Goal: Information Seeking & Learning: Learn about a topic

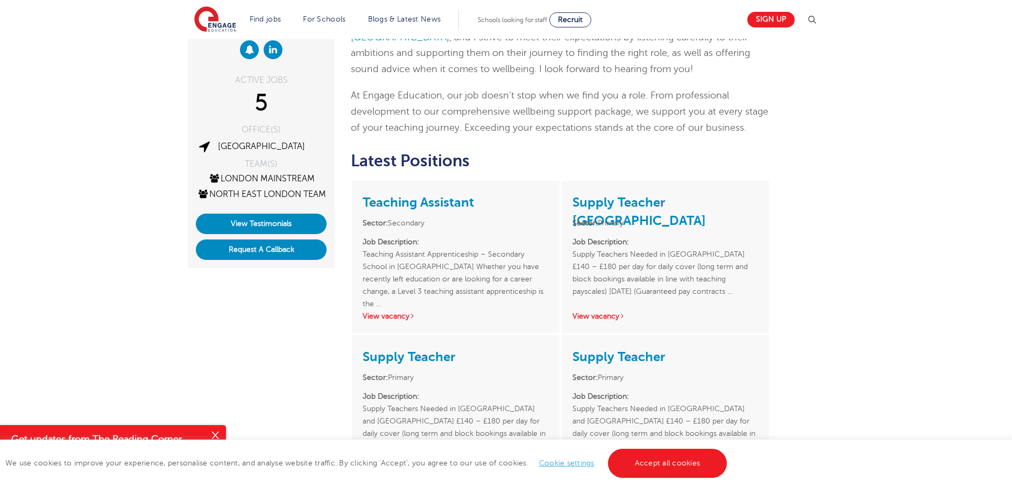
scroll to position [323, 0]
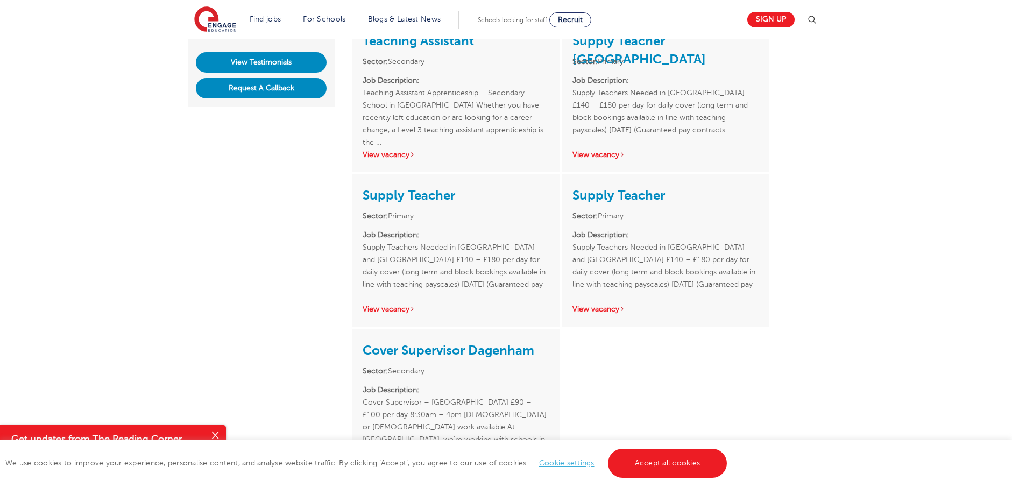
drag, startPoint x: 570, startPoint y: 166, endPoint x: 706, endPoint y: 188, distance: 137.8
click at [706, 188] on div "Supply Teacher Sector: Primary Job Description: Supply Teachers Needed in Barki…" at bounding box center [665, 250] width 207 height 152
click at [478, 229] on p "Job Description: Supply Teachers Needed in Barking and Dagenham £140 – £180 per…" at bounding box center [456, 260] width 186 height 62
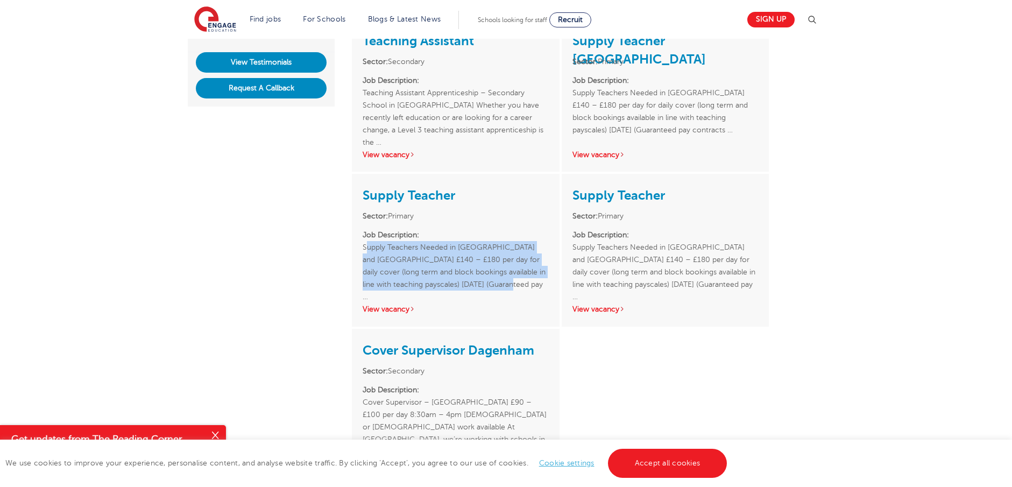
drag, startPoint x: 364, startPoint y: 232, endPoint x: 523, endPoint y: 273, distance: 164.9
click at [523, 273] on p "Job Description: Supply Teachers Needed in Barking and Dagenham £140 – £180 per…" at bounding box center [456, 260] width 186 height 62
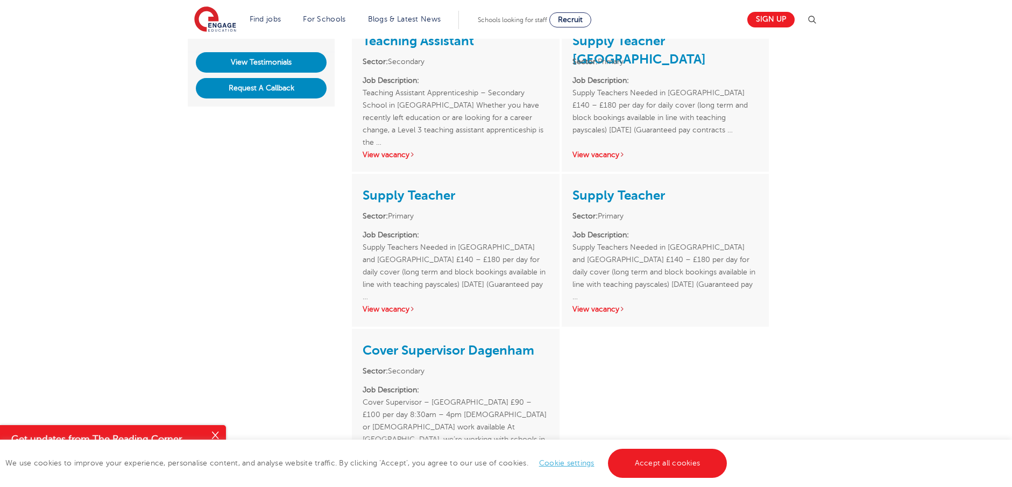
click at [848, 314] on div "Laura Dunne ACTIVE JOBS 5 OFFICE(S) London TEAM(S) London Mainstream North East…" at bounding box center [506, 202] width 1012 height 806
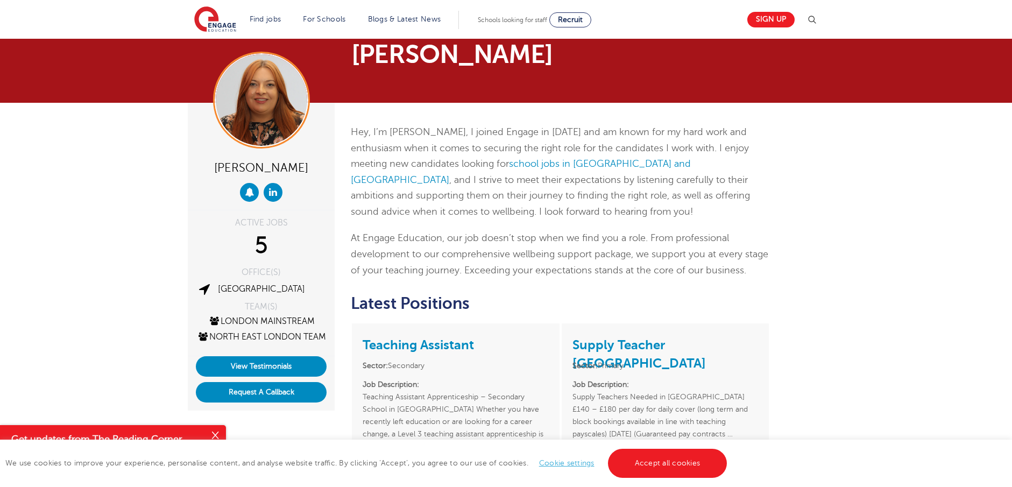
scroll to position [0, 0]
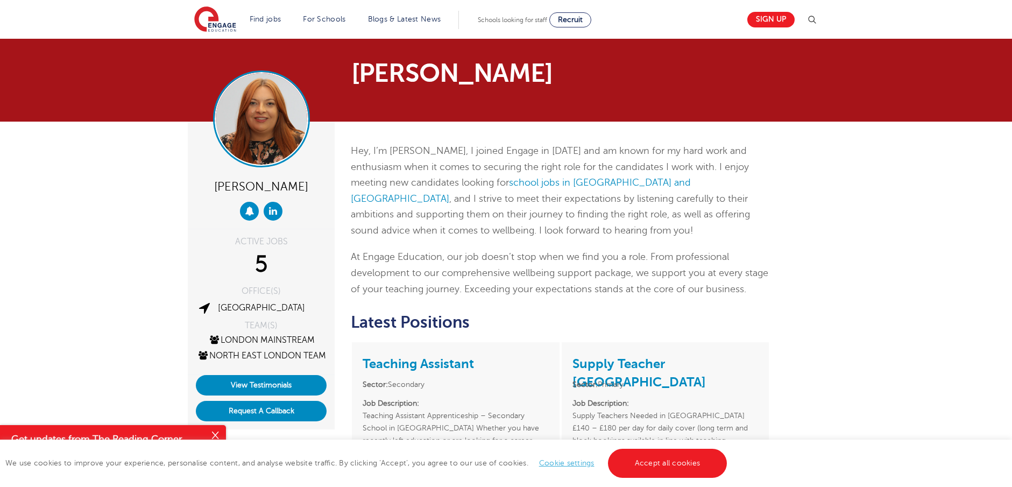
click at [260, 123] on img at bounding box center [261, 118] width 91 height 91
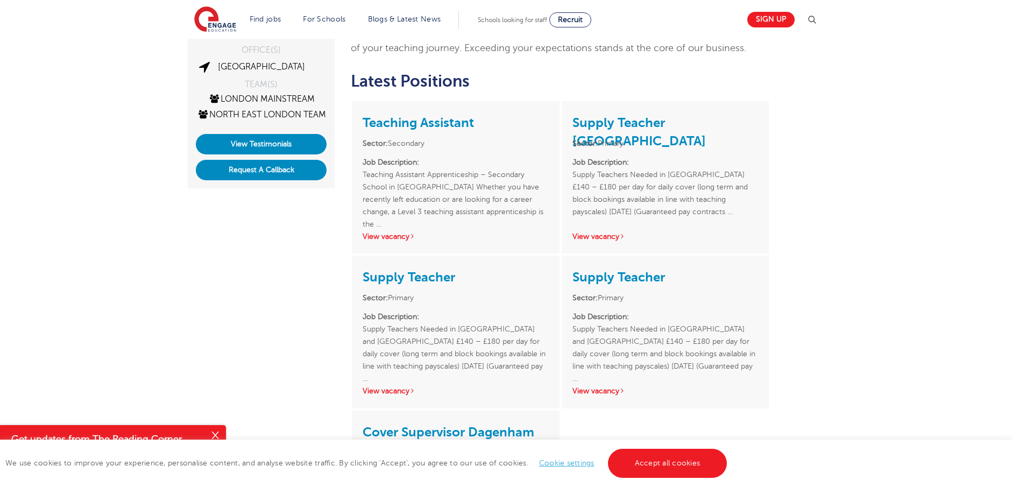
scroll to position [54, 0]
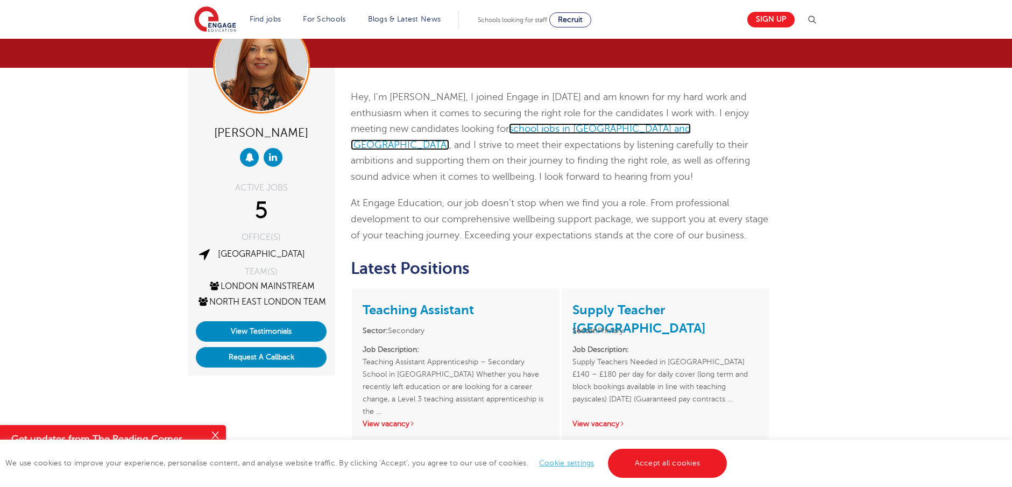
click at [502, 129] on link "school jobs in Barking and Dagenham" at bounding box center [521, 136] width 340 height 27
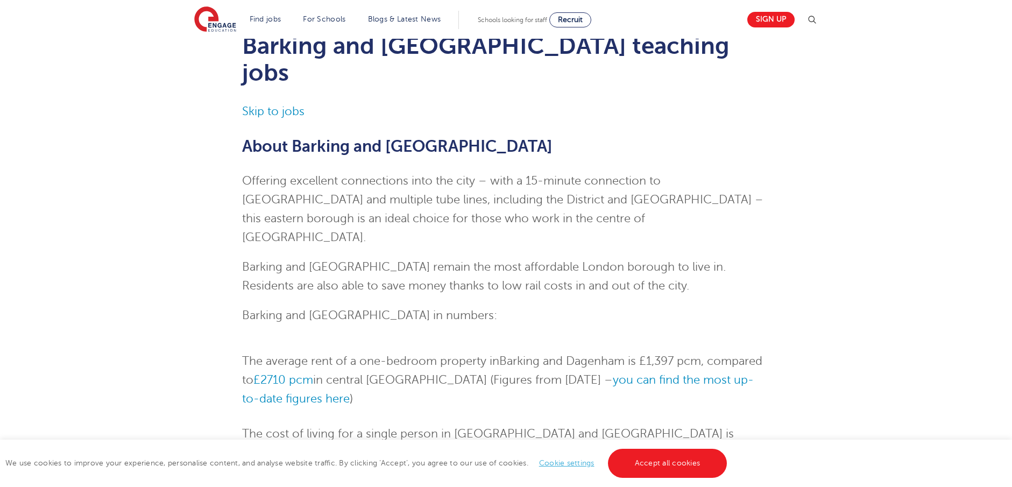
scroll to position [108, 0]
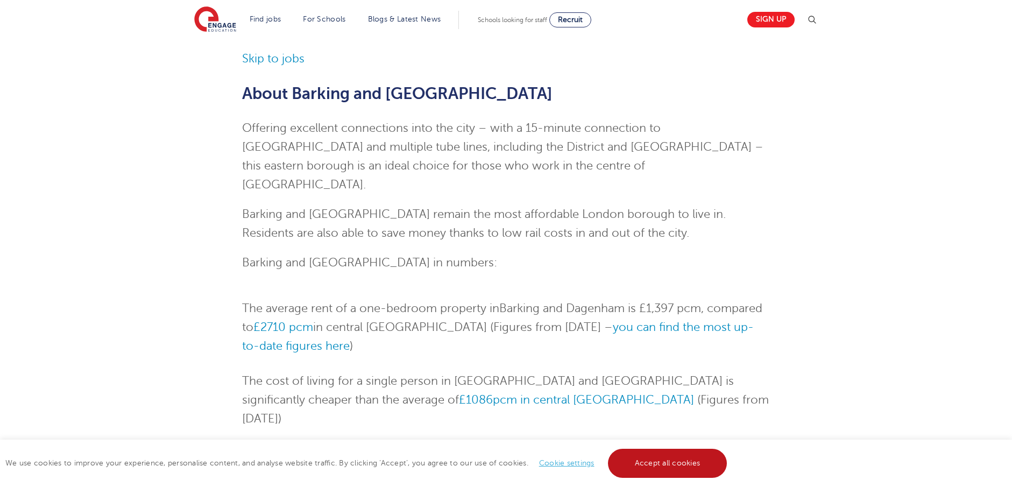
click at [675, 464] on link "Accept all cookies" at bounding box center [667, 463] width 119 height 29
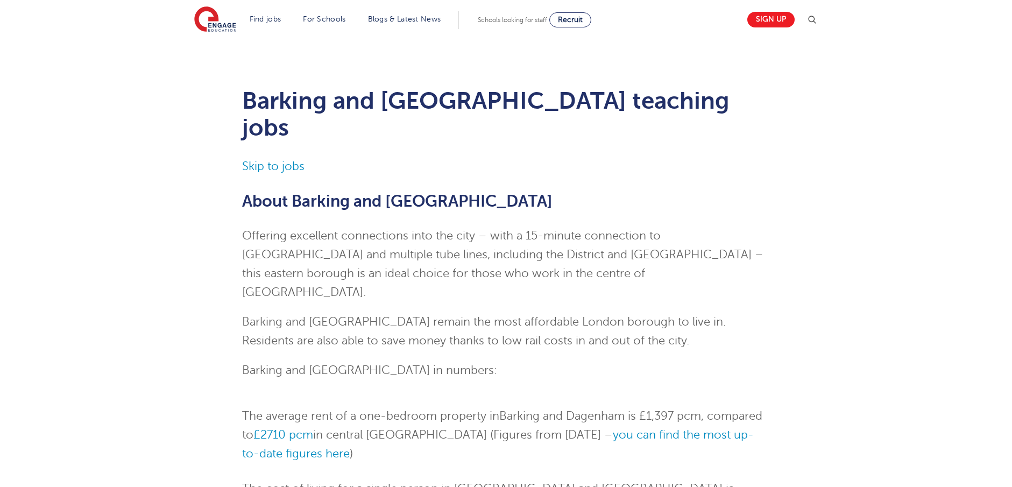
scroll to position [161, 0]
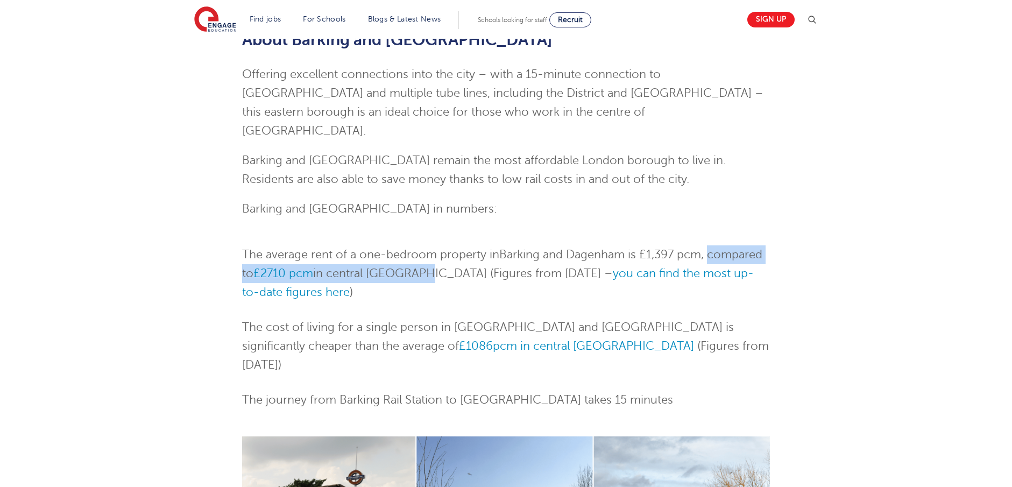
drag, startPoint x: 712, startPoint y: 208, endPoint x: 422, endPoint y: 227, distance: 290.5
click at [422, 245] on li "The average rent of a one-bedroom property in Barking and Dagenham is £1,397 pc…" at bounding box center [506, 273] width 528 height 56
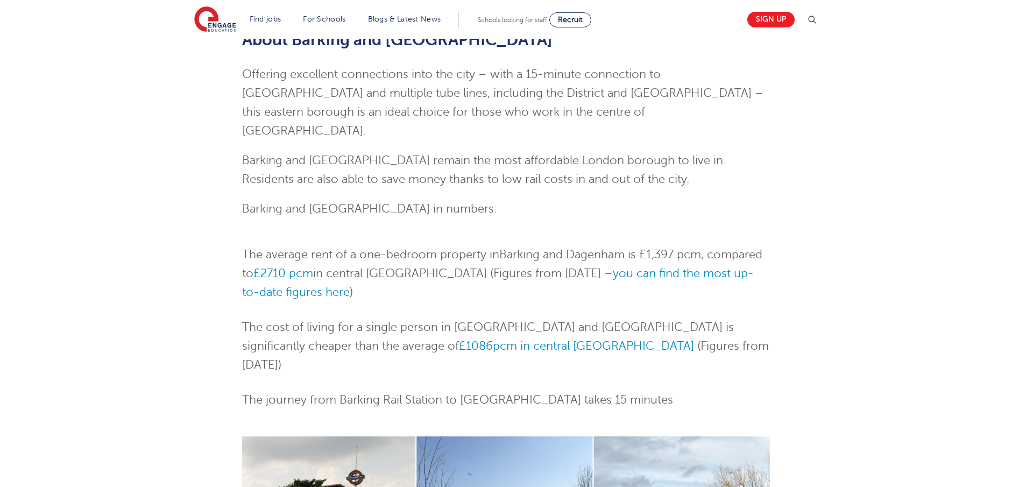
click at [522, 248] on li "The average rent of a one-bedroom property in Barking and Dagenham is £1,397 pc…" at bounding box center [506, 273] width 528 height 56
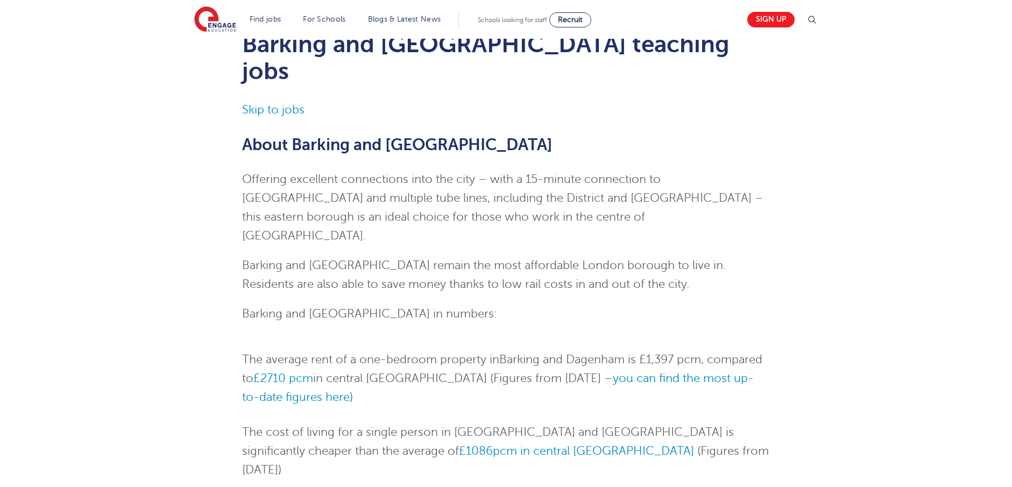
scroll to position [0, 0]
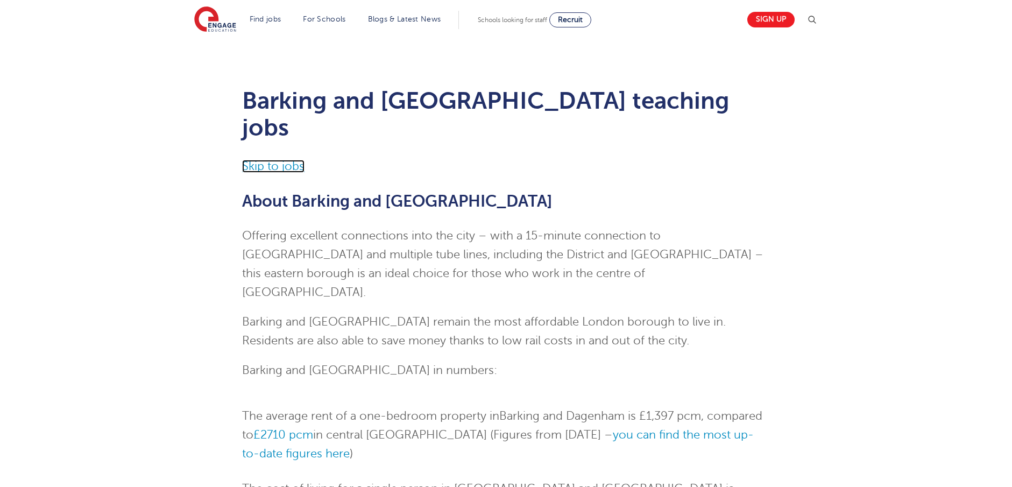
click at [275, 160] on link "Skip to jobs" at bounding box center [273, 166] width 62 height 13
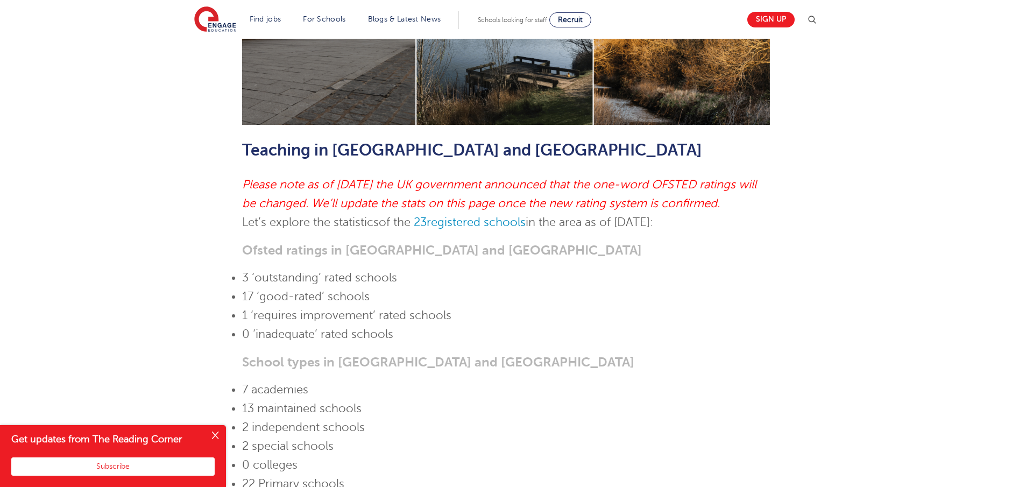
scroll to position [695, 0]
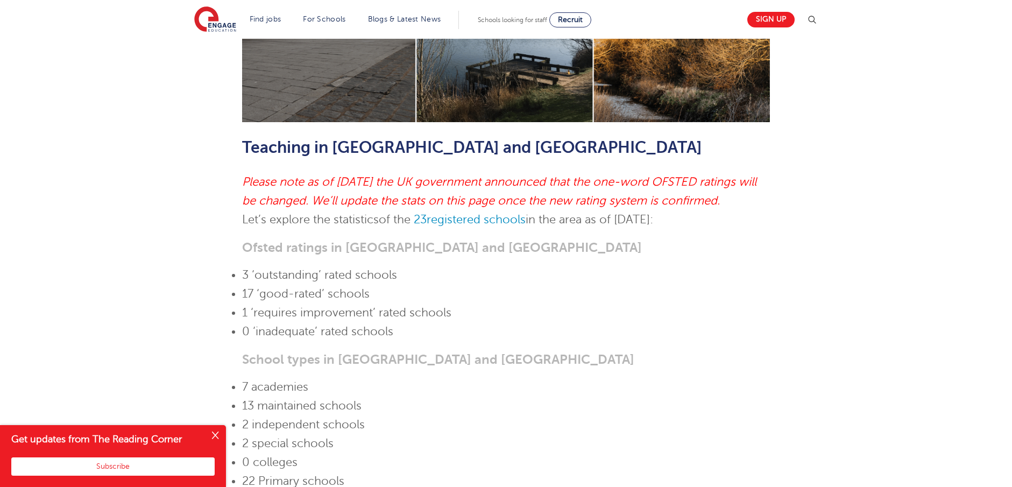
click at [215, 435] on button "Close" at bounding box center [215, 436] width 22 height 22
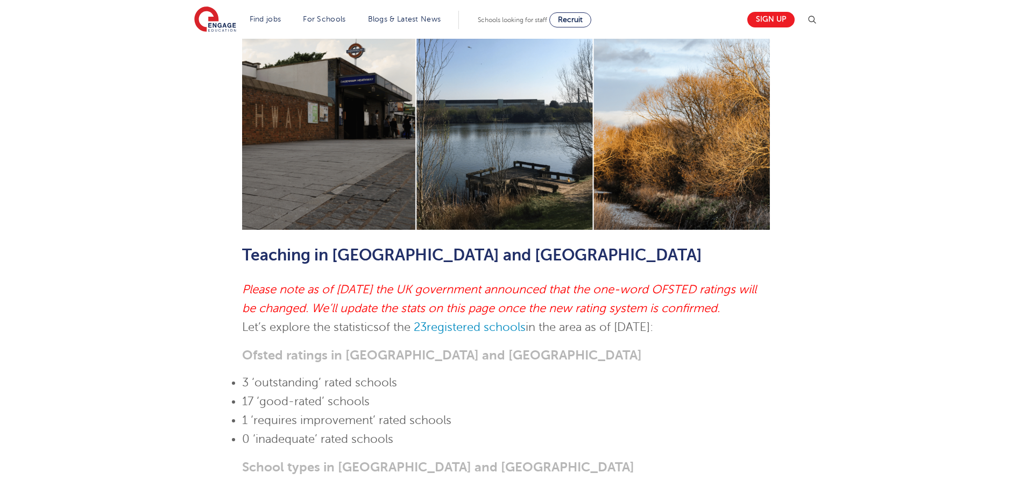
scroll to position [480, 0]
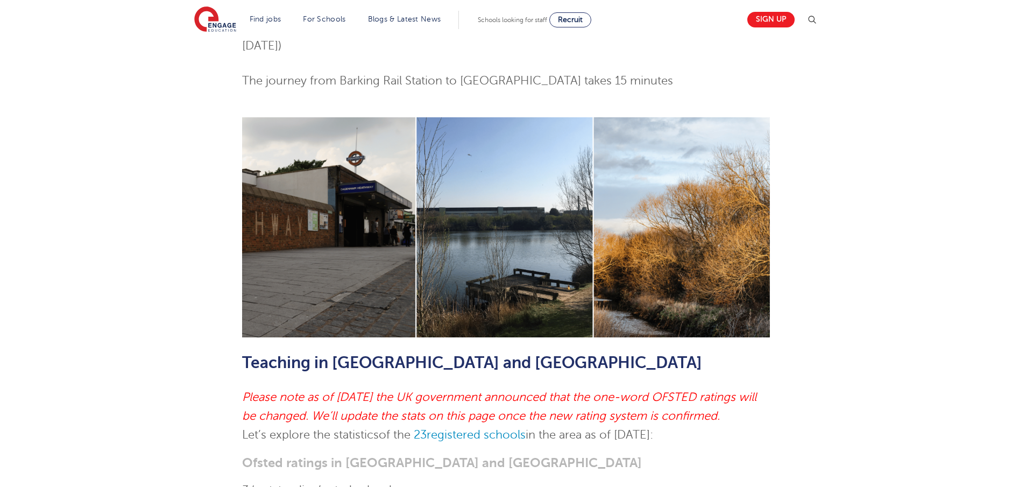
click at [466, 184] on img at bounding box center [506, 227] width 528 height 220
drag, startPoint x: 245, startPoint y: 328, endPoint x: 751, endPoint y: 350, distance: 506.1
click at [751, 388] on div "Please note as of August 2024 the UK government announced that the one-word OFS…" at bounding box center [506, 407] width 528 height 38
click at [767, 425] on p "Let’s explore the statistics of the 23 registered schools in the area as of Aug…" at bounding box center [506, 434] width 528 height 19
drag, startPoint x: 247, startPoint y: 329, endPoint x: 780, endPoint y: 360, distance: 534.4
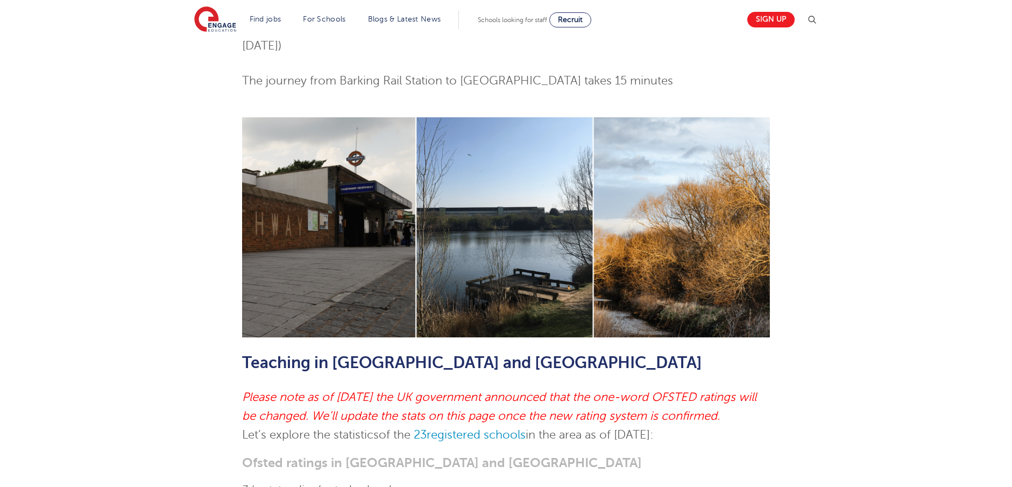
click at [582, 481] on li "3 ‘outstanding’ rated schools" at bounding box center [506, 490] width 528 height 19
click at [394, 455] on b "Ofsted ratings in Barking and Dagenham" at bounding box center [442, 462] width 400 height 15
drag, startPoint x: 243, startPoint y: 397, endPoint x: 518, endPoint y: 402, distance: 276.0
click at [518, 455] on h3 "Ofsted ratings in Barking and Dagenham" at bounding box center [506, 462] width 528 height 15
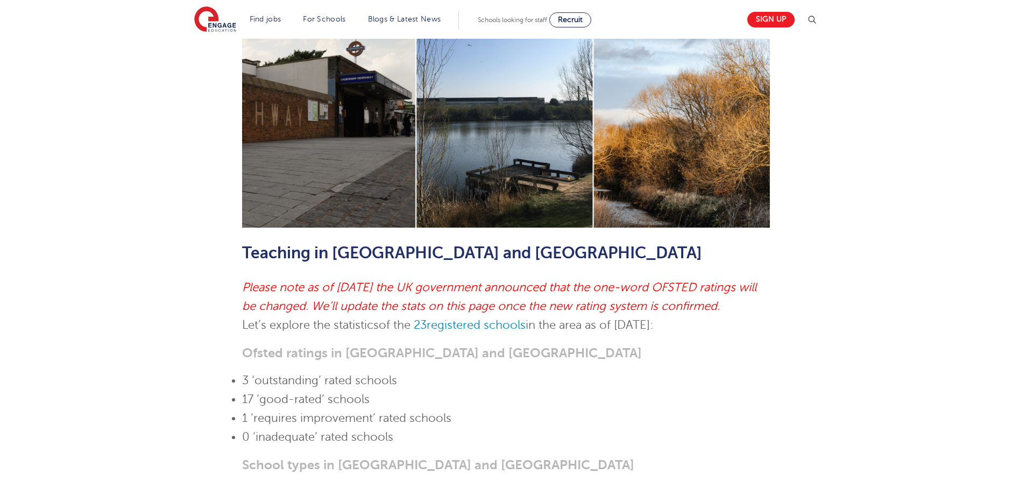
scroll to position [642, 0]
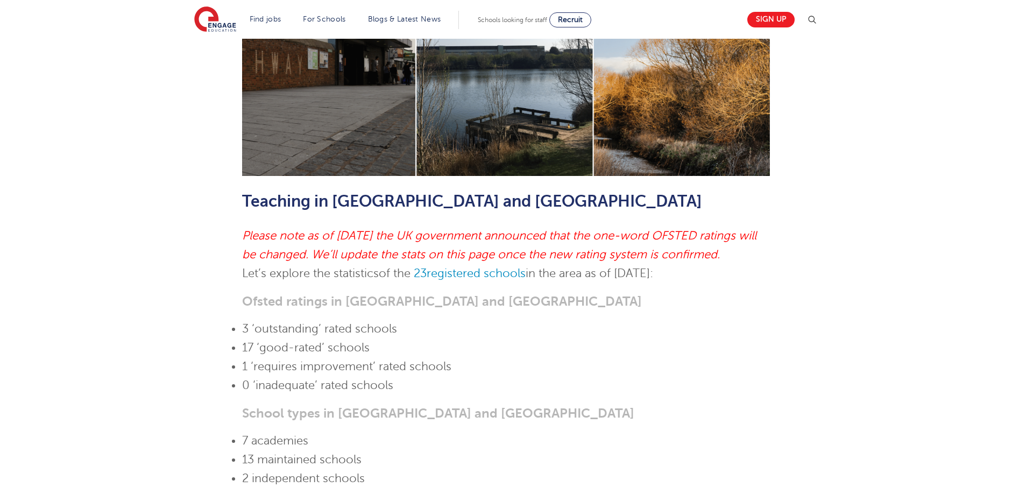
drag, startPoint x: 535, startPoint y: 208, endPoint x: 734, endPoint y: 217, distance: 199.8
click at [734, 264] on p "Let’s explore the statistics of the 23 registered schools in the area as of Aug…" at bounding box center [506, 273] width 528 height 19
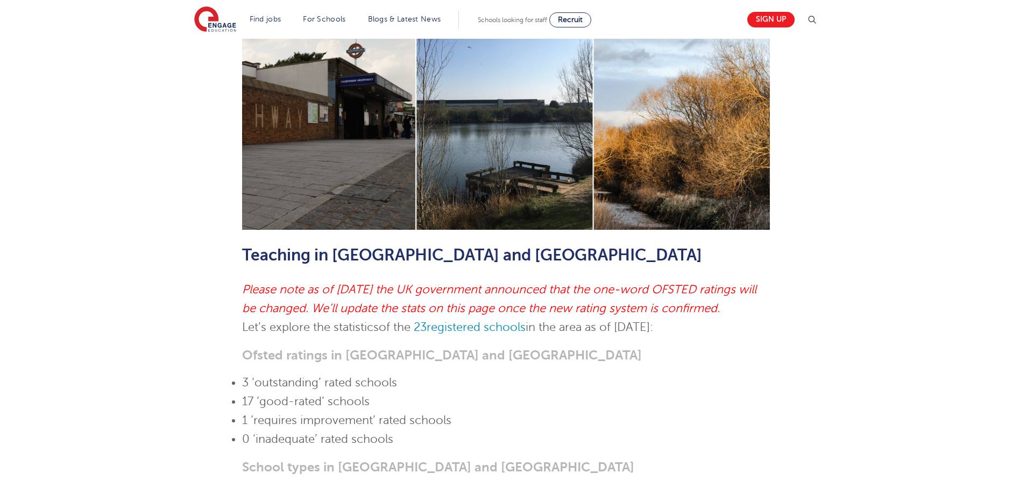
scroll to position [373, 0]
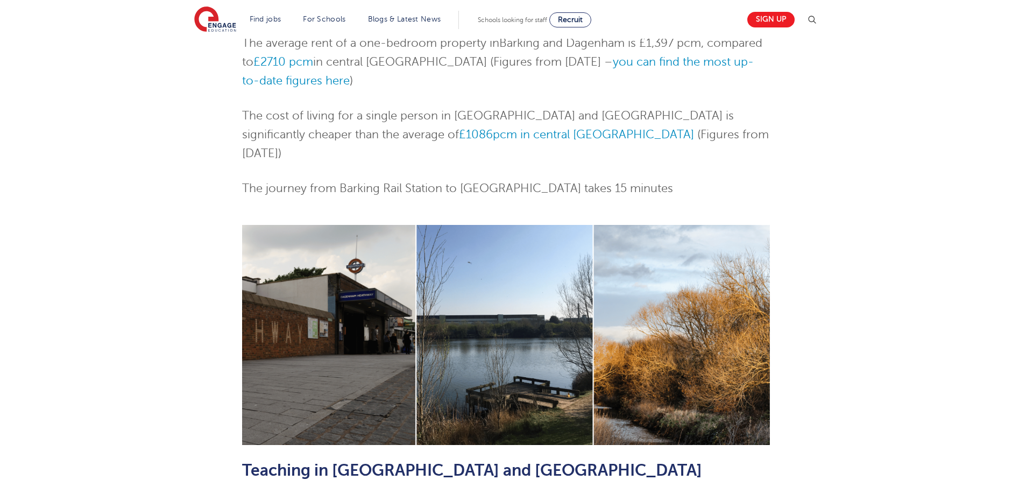
click at [708, 244] on img at bounding box center [506, 335] width 528 height 220
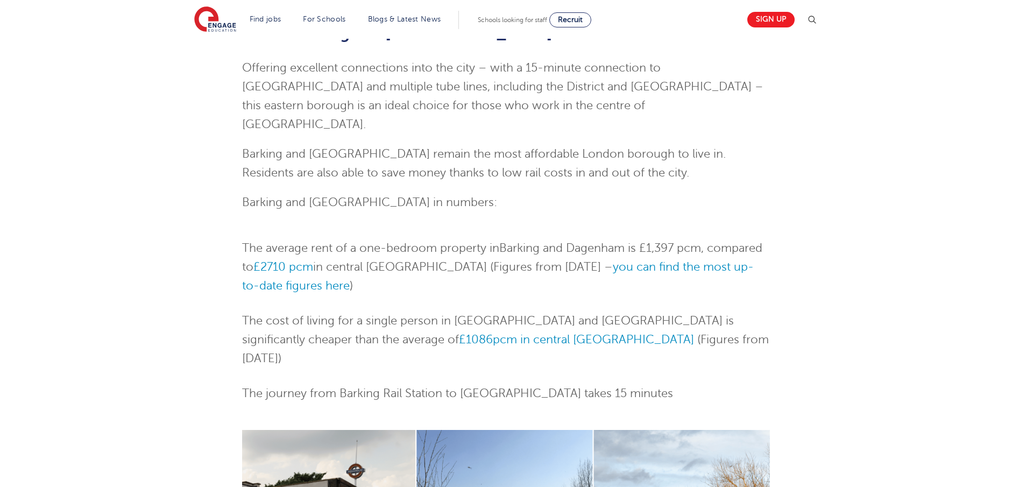
scroll to position [0, 0]
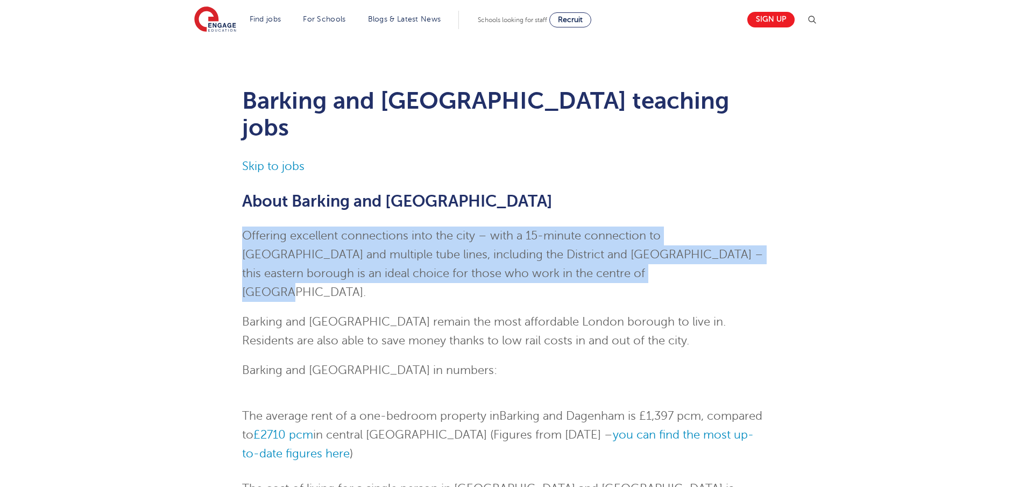
drag, startPoint x: 244, startPoint y: 207, endPoint x: 676, endPoint y: 252, distance: 434.3
click at [676, 252] on p "Offering excellent connections into the city – with a 15-minute connection to F…" at bounding box center [506, 263] width 528 height 75
click at [567, 238] on p "Offering excellent connections into the city – with a 15-minute connection to F…" at bounding box center [506, 263] width 528 height 75
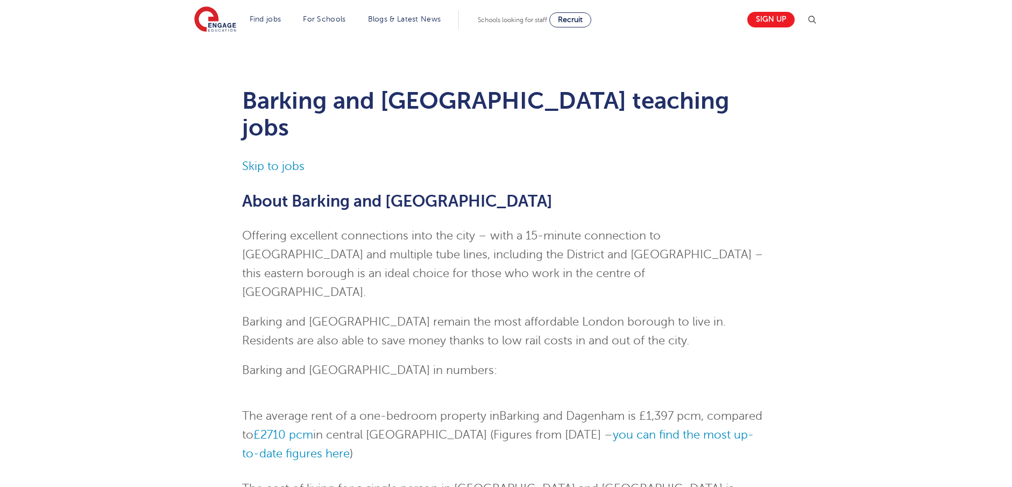
click at [415, 246] on span "Offering excellent connections into the city – with a 15-minute connection to F…" at bounding box center [502, 263] width 521 height 69
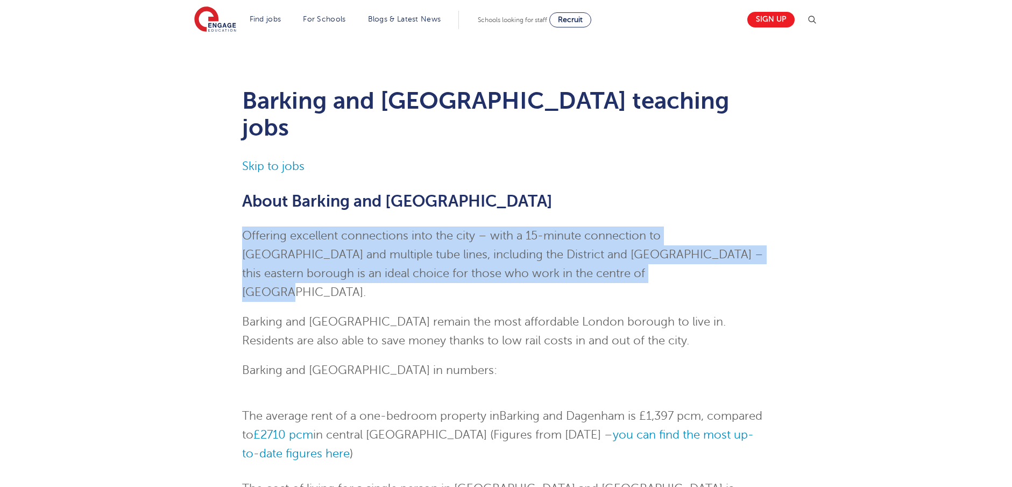
drag, startPoint x: 242, startPoint y: 206, endPoint x: 591, endPoint y: 252, distance: 351.5
click at [591, 252] on p "Offering excellent connections into the city – with a 15-minute connection to F…" at bounding box center [506, 263] width 528 height 75
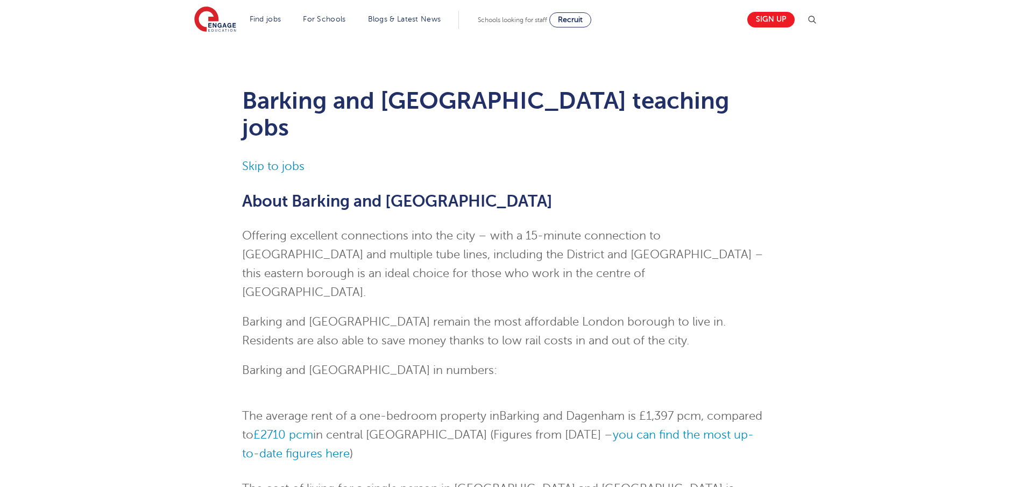
click at [561, 312] on p "Barking and Dagenham remain the most affordable London borough to live in. Resi…" at bounding box center [506, 331] width 528 height 38
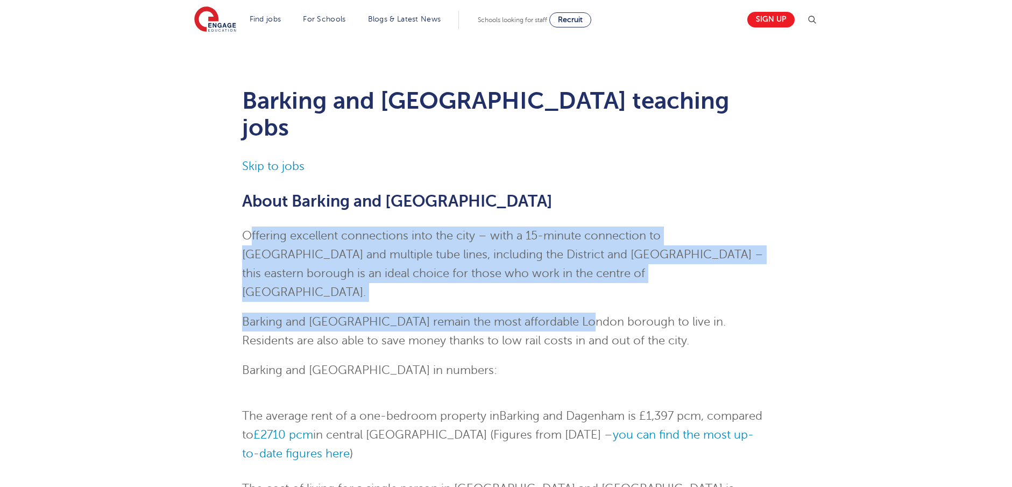
drag, startPoint x: 247, startPoint y: 210, endPoint x: 595, endPoint y: 260, distance: 351.0
click at [344, 229] on span "Offering excellent connections into the city – with a 15-minute connection to F…" at bounding box center [502, 263] width 521 height 69
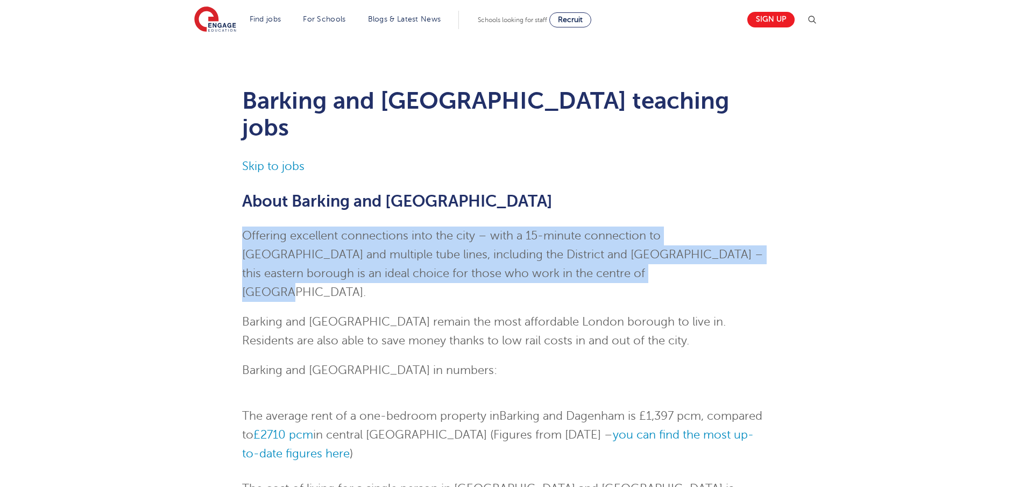
drag, startPoint x: 243, startPoint y: 205, endPoint x: 580, endPoint y: 245, distance: 339.1
click at [580, 245] on p "Offering excellent connections into the city – with a 15-minute connection to F…" at bounding box center [506, 263] width 528 height 75
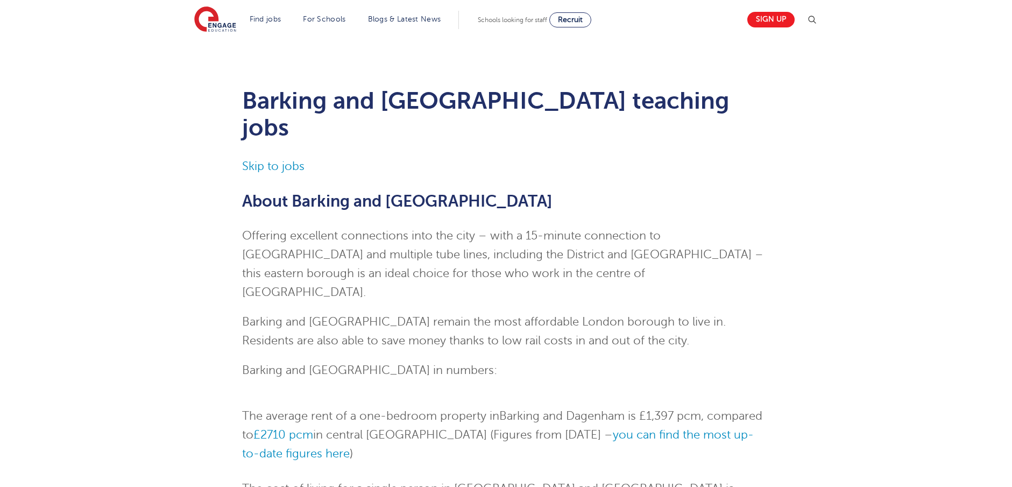
click at [516, 312] on p "Barking and Dagenham remain the most affordable London borough to live in. Resi…" at bounding box center [506, 331] width 528 height 38
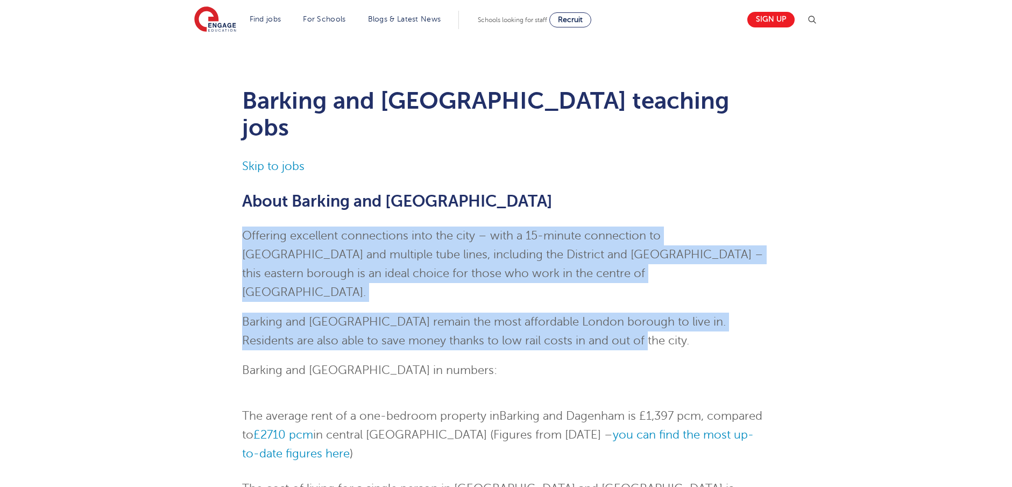
drag, startPoint x: 245, startPoint y: 210, endPoint x: 623, endPoint y: 292, distance: 386.4
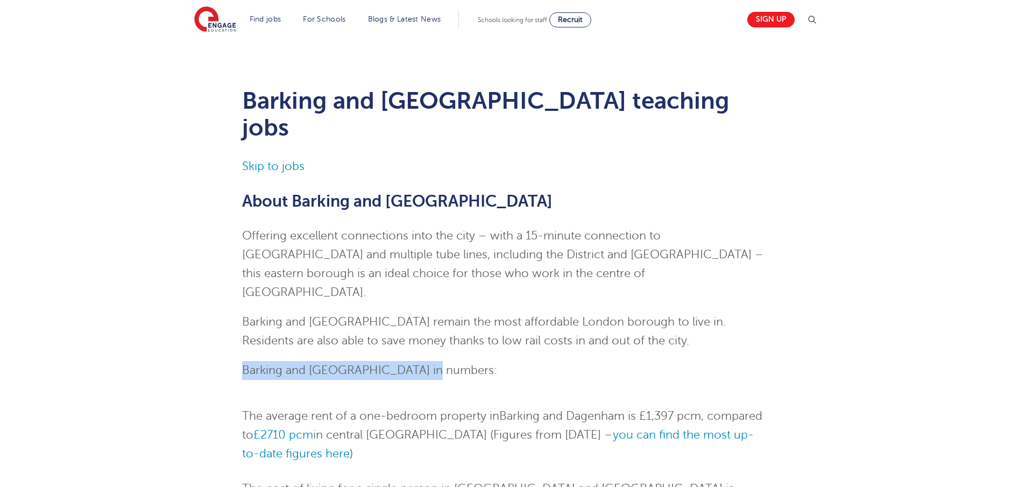
drag, startPoint x: 244, startPoint y: 321, endPoint x: 458, endPoint y: 327, distance: 214.1
click at [458, 361] on p "Barking and Dagenham in numbers:" at bounding box center [506, 370] width 528 height 19
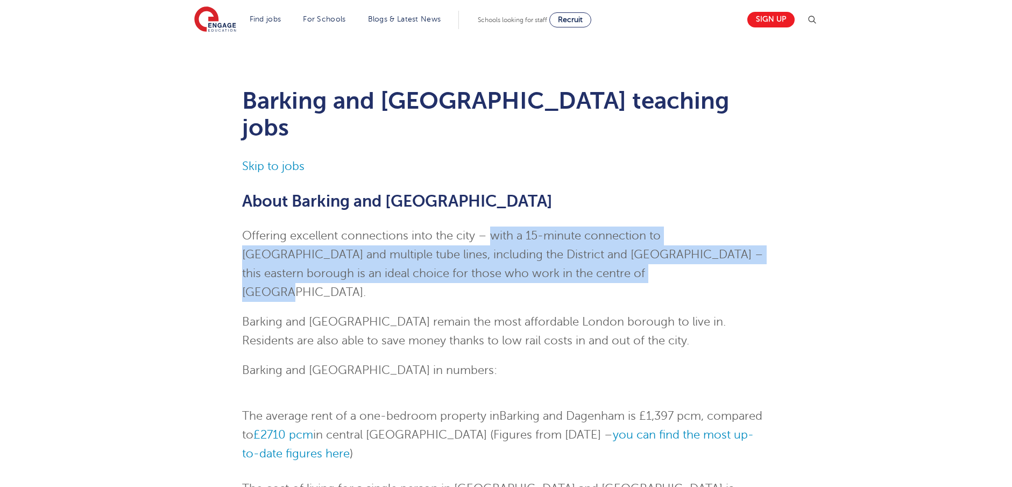
drag, startPoint x: 493, startPoint y: 210, endPoint x: 756, endPoint y: 253, distance: 266.5
click at [756, 253] on p "Offering excellent connections into the city – with a 15-minute connection to F…" at bounding box center [506, 263] width 528 height 75
click at [373, 238] on p "Offering excellent connections into the city – with a 15-minute connection to F…" at bounding box center [506, 263] width 528 height 75
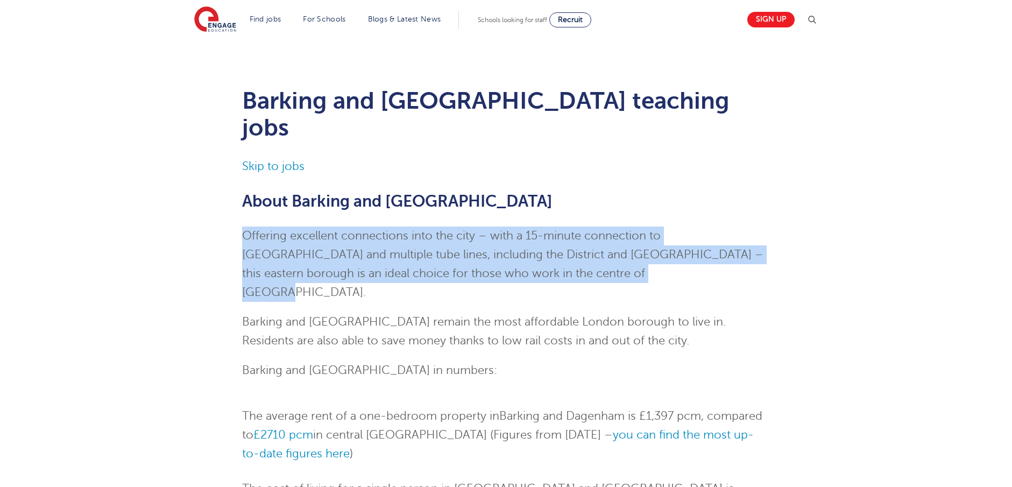
drag, startPoint x: 243, startPoint y: 207, endPoint x: 700, endPoint y: 296, distance: 465.8
click at [754, 253] on p "Offering excellent connections into the city – with a 15-minute connection to F…" at bounding box center [506, 263] width 528 height 75
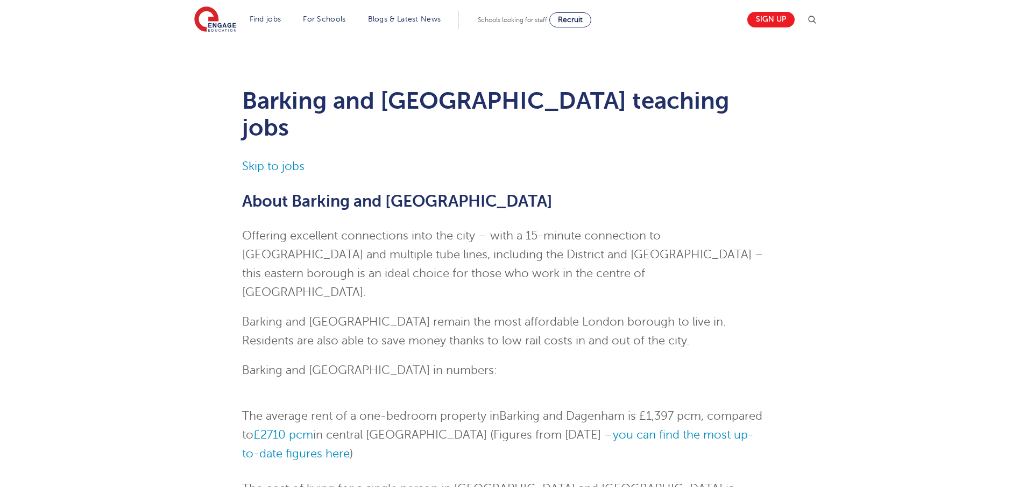
click at [456, 315] on span "Barking and Dagenham remain the most affordable London borough to live in. Resi…" at bounding box center [484, 331] width 484 height 32
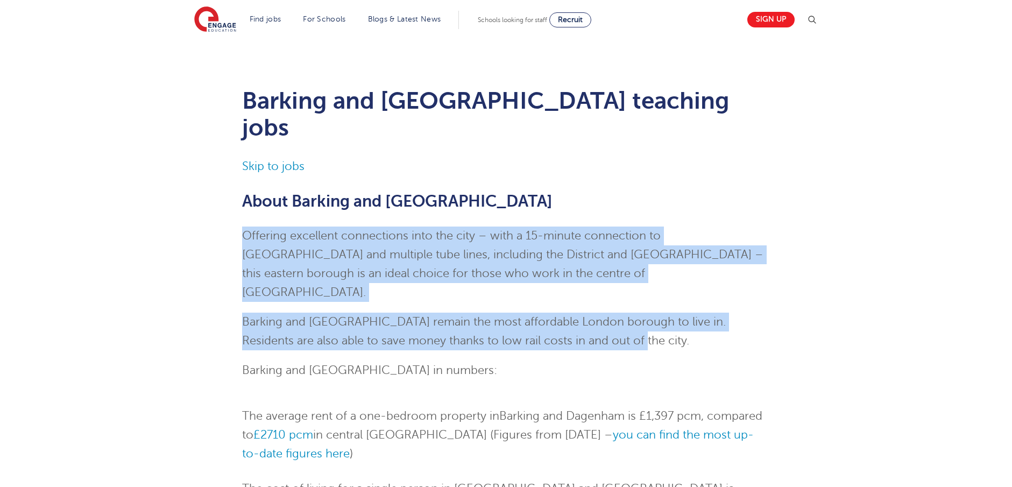
drag, startPoint x: 242, startPoint y: 207, endPoint x: 655, endPoint y: 298, distance: 423.0
click at [444, 315] on span "Barking and Dagenham remain the most affordable London borough to live in. Resi…" at bounding box center [484, 331] width 484 height 32
drag, startPoint x: 244, startPoint y: 208, endPoint x: 597, endPoint y: 297, distance: 364.0
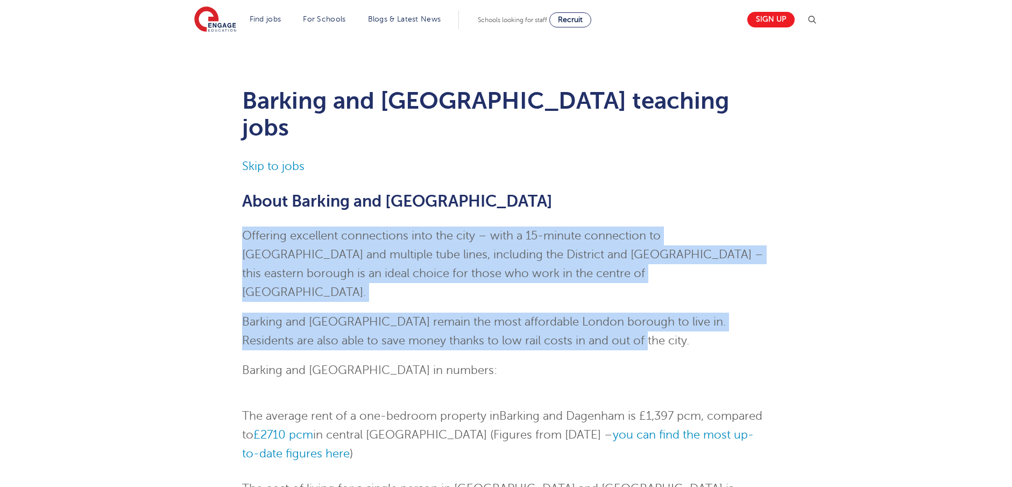
click at [459, 245] on span "Offering excellent connections into the city – with a 15-minute connection to F…" at bounding box center [502, 263] width 521 height 69
drag, startPoint x: 244, startPoint y: 207, endPoint x: 612, endPoint y: 296, distance: 378.6
click at [616, 312] on p "Barking and Dagenham remain the most affordable London borough to live in. Resi…" at bounding box center [506, 331] width 528 height 38
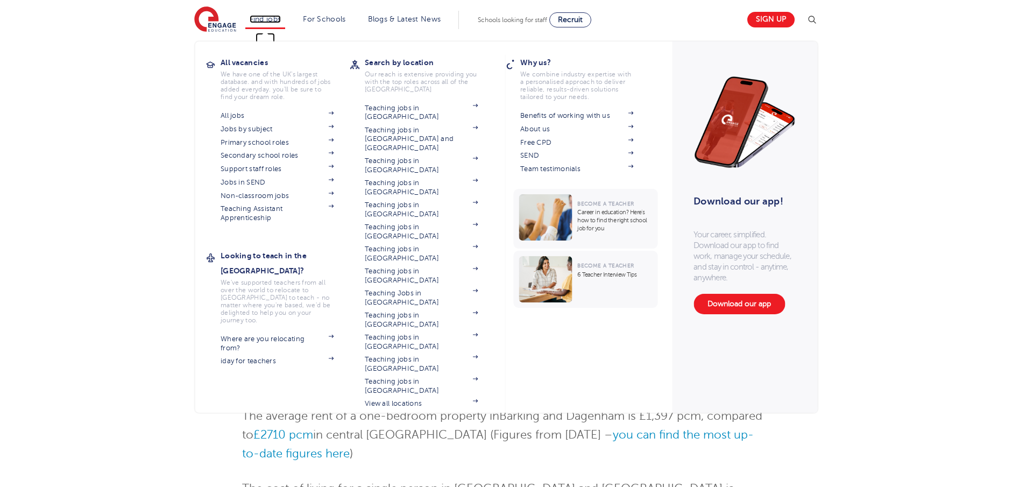
click at [270, 20] on link "Find jobs" at bounding box center [266, 19] width 32 height 8
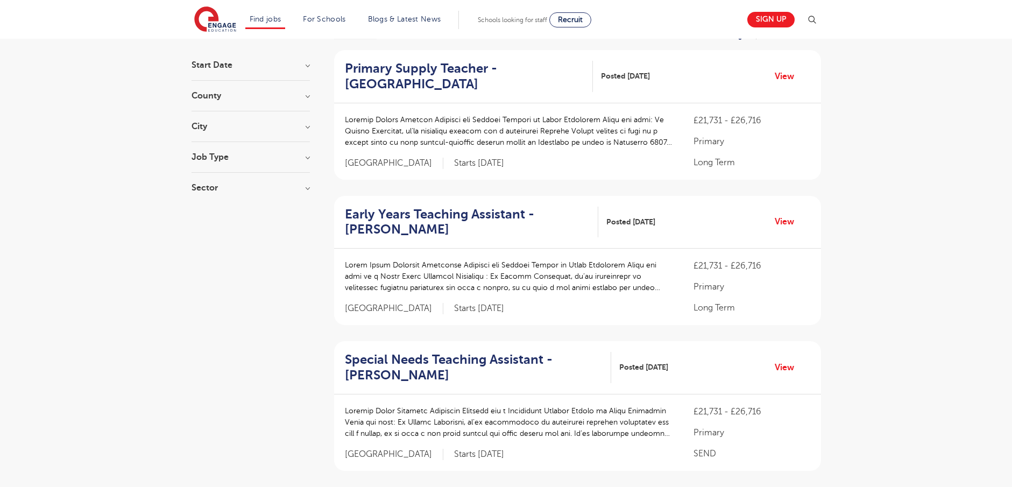
scroll to position [215, 0]
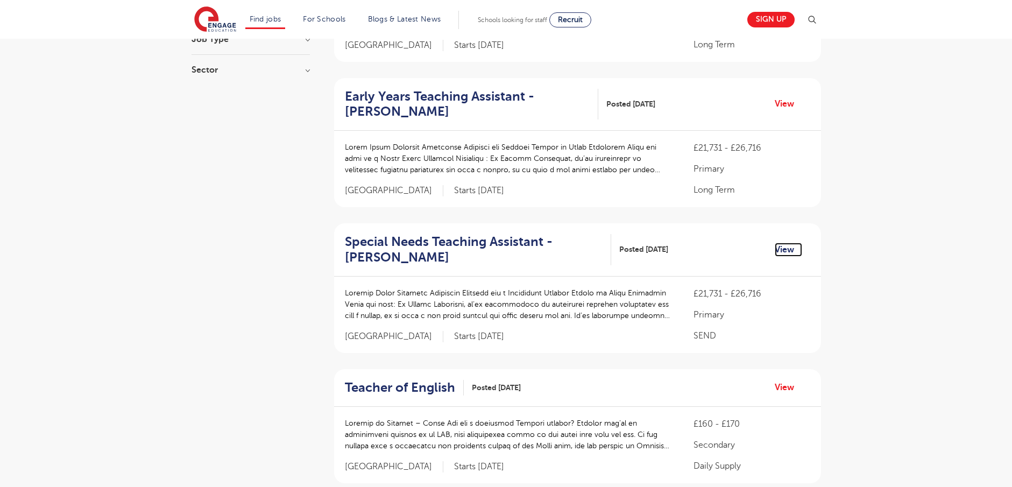
click at [782, 248] on link "View" at bounding box center [788, 250] width 27 height 14
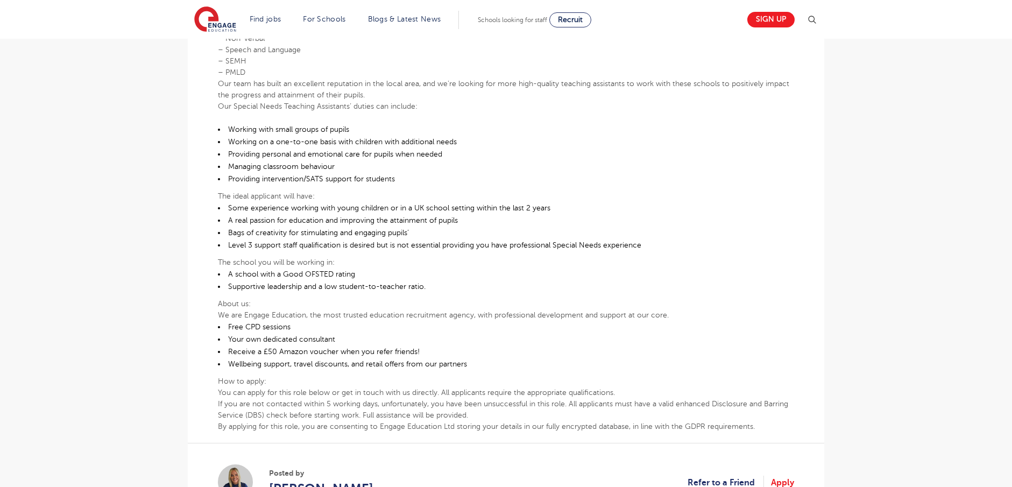
scroll to position [376, 0]
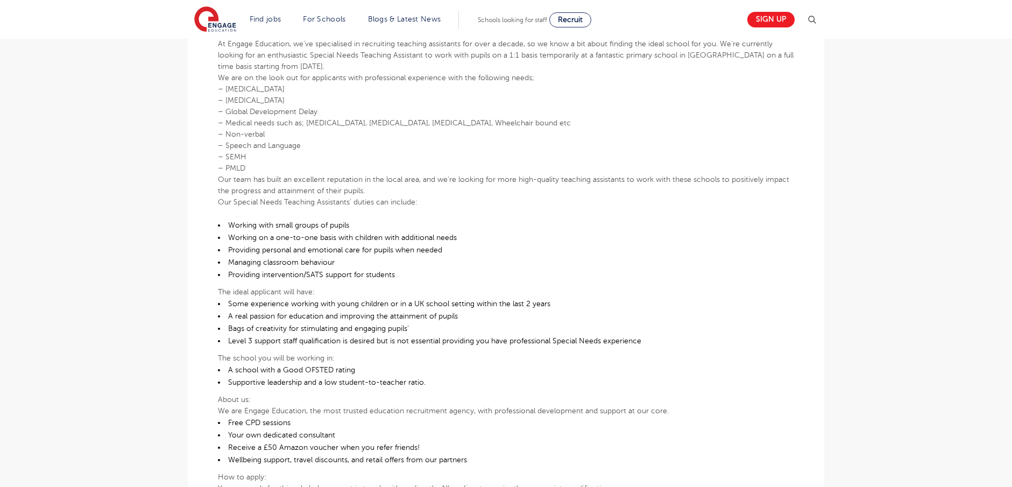
click at [421, 254] on li "Providing personal and emotional care for pupils when needed" at bounding box center [506, 250] width 576 height 12
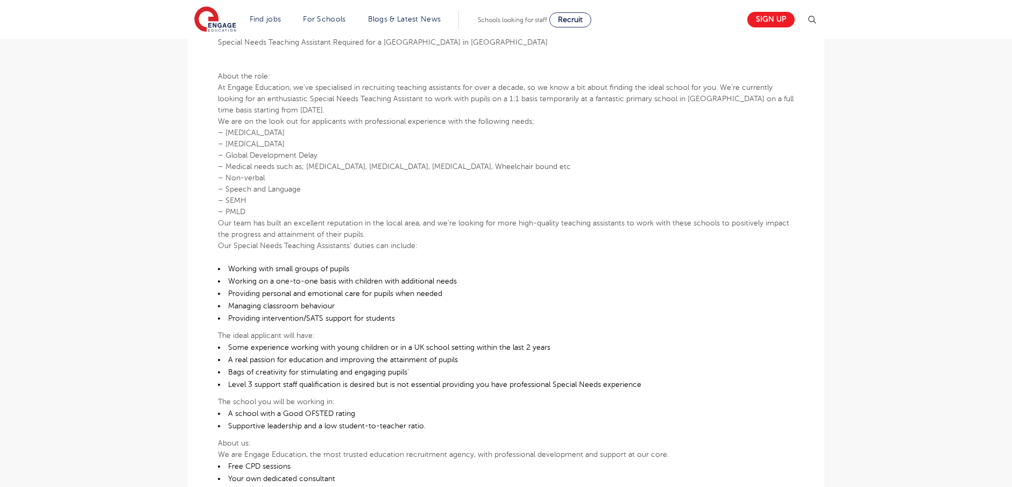
scroll to position [323, 0]
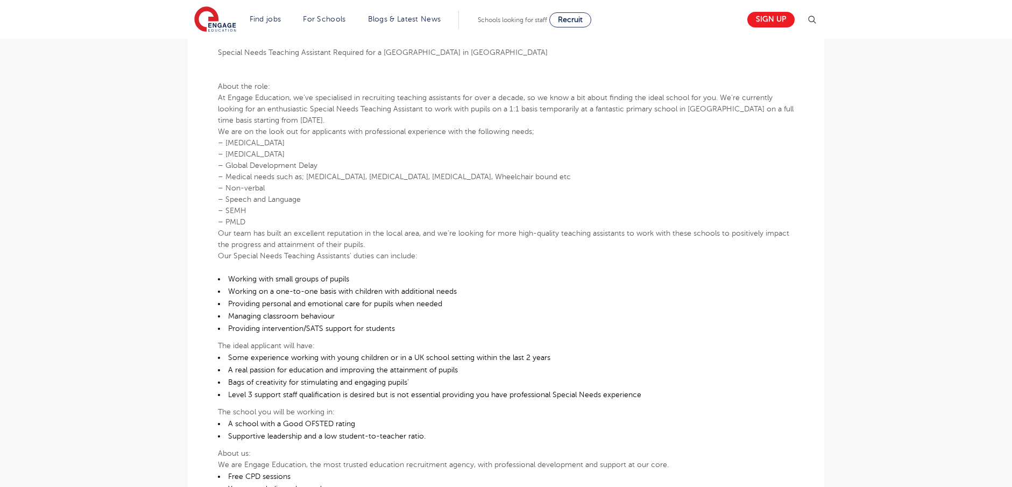
click at [584, 28] on section "Find jobs All vacancies We have one of the UK's largest database. and with hund…" at bounding box center [467, 19] width 546 height 39
click at [615, 97] on p "At Engage Education, we’ve specialised in recruiting teaching assistants for ov…" at bounding box center [506, 109] width 576 height 34
